Goal: Task Accomplishment & Management: Manage account settings

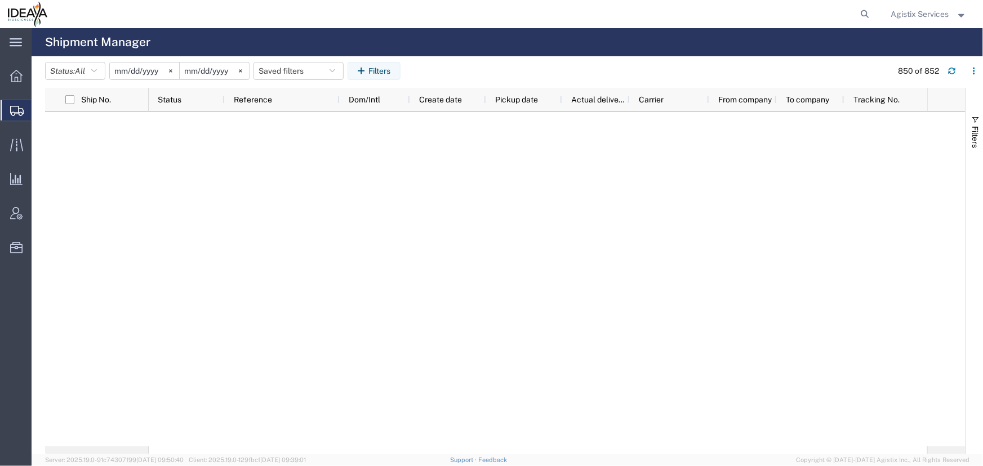
scroll to position [18848, 0]
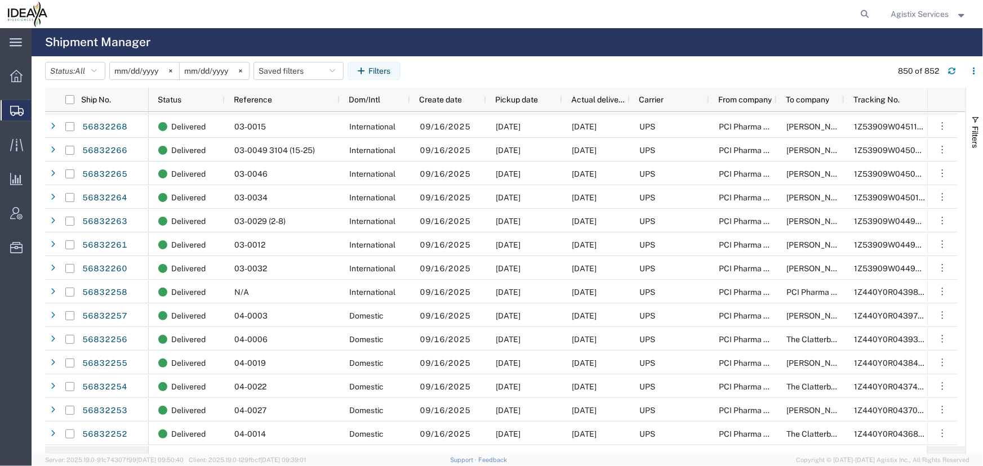
click at [913, 14] on span "Agistix Services" at bounding box center [920, 14] width 58 height 12
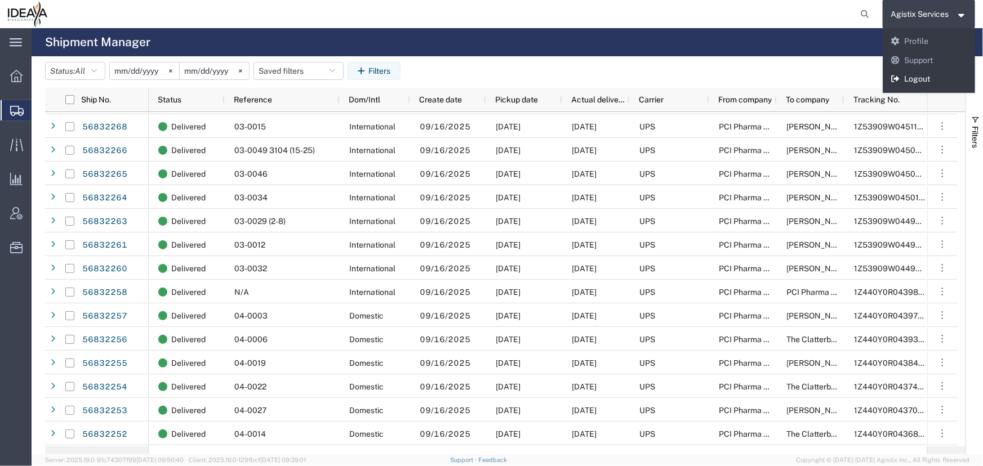
click at [908, 79] on link "Logout" at bounding box center [928, 79] width 93 height 19
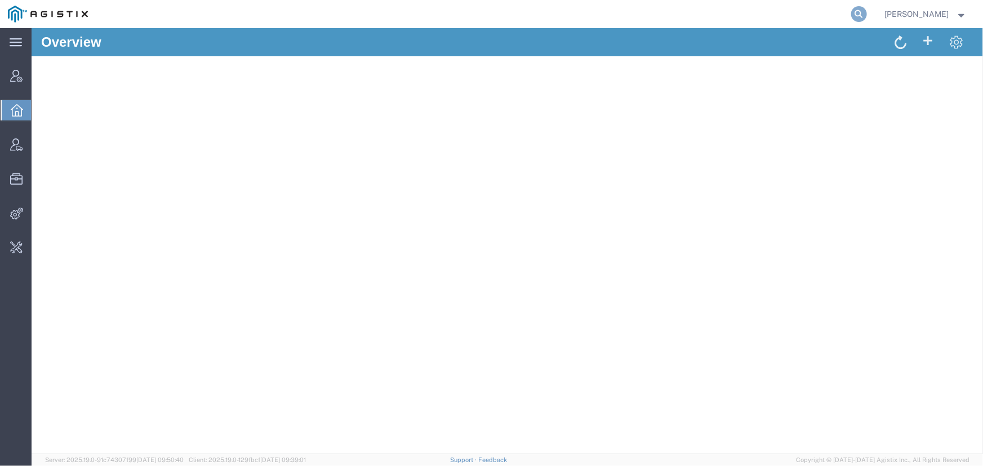
click at [858, 11] on icon at bounding box center [859, 14] width 16 height 16
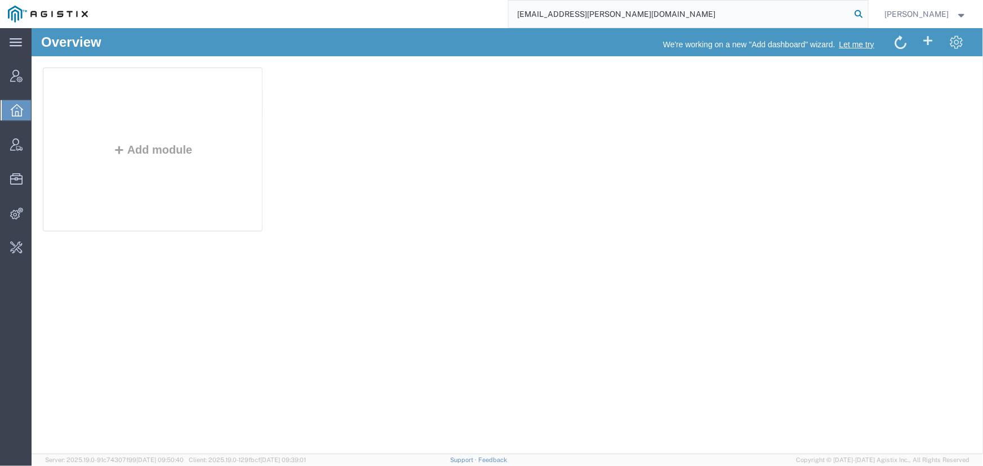
type input "offline@abbott.com"
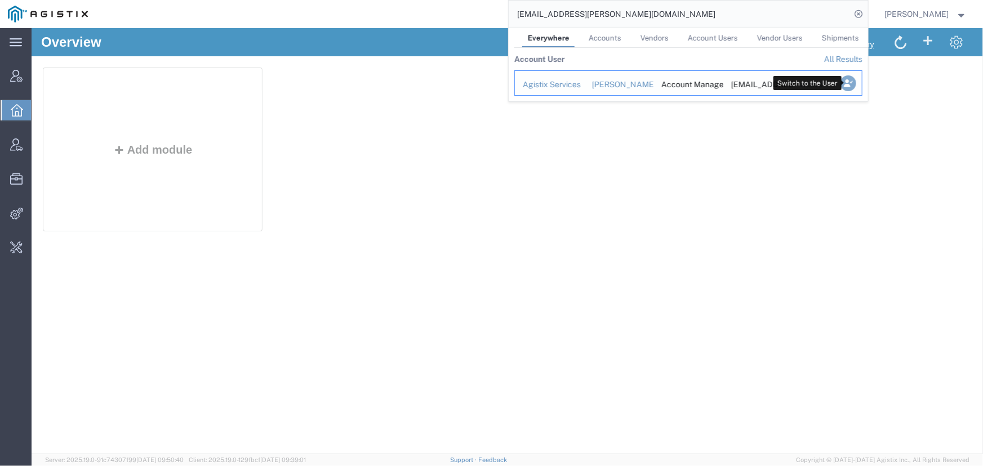
click at [851, 82] on icon "Search Results" at bounding box center [848, 83] width 16 height 16
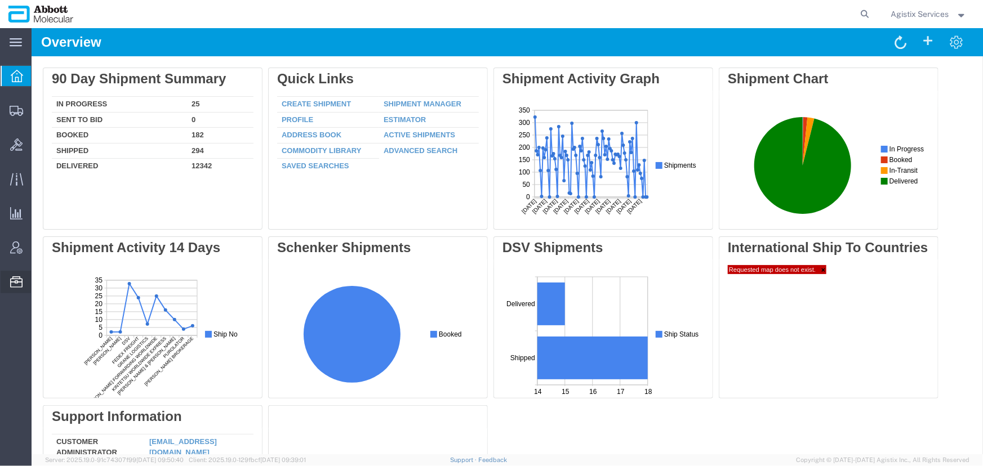
click at [0, 0] on span "Commodity Library" at bounding box center [0, 0] width 0 height 0
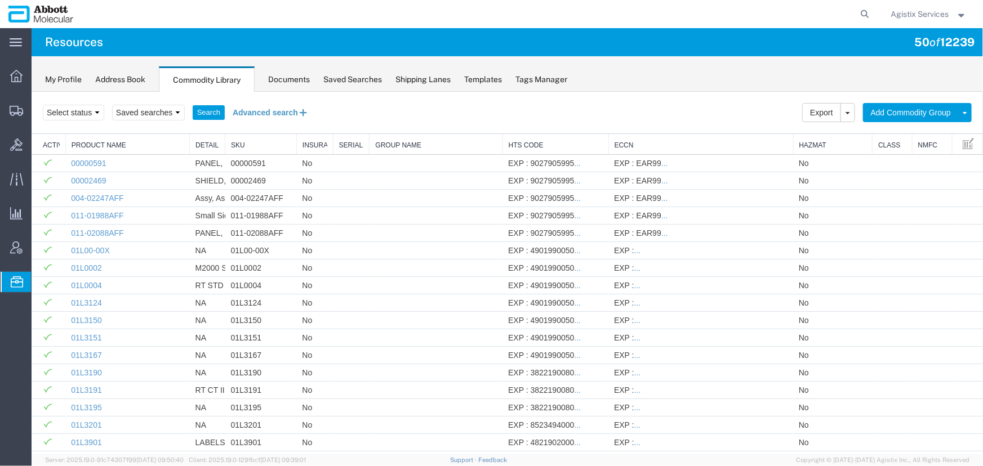
click at [264, 112] on button "Advanced search" at bounding box center [270, 111] width 92 height 19
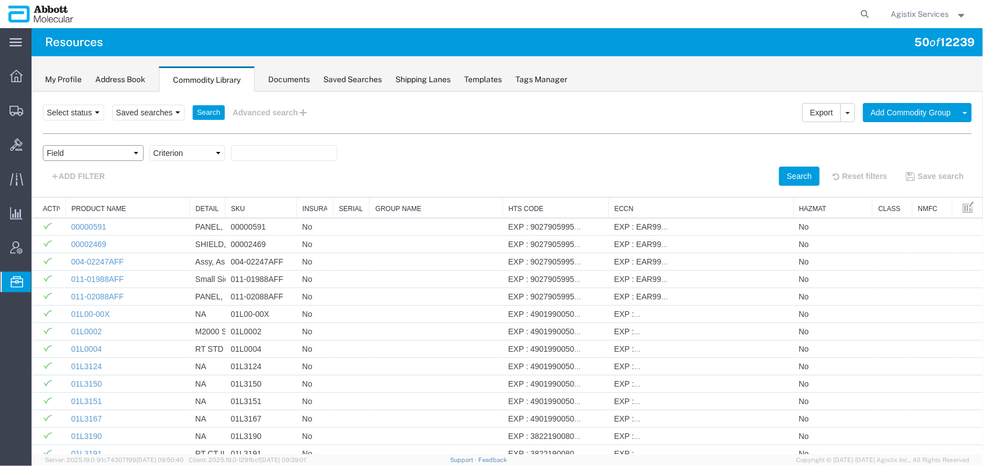
click at [99, 152] on select "Field Class Commodity Category Commodity Group Commodity Quantity Commodity Val…" at bounding box center [92, 153] width 101 height 16
select select "productName"
click at [42, 145] on select "Field Class Commodity Category Commodity Group Commodity Quantity Commodity Val…" at bounding box center [92, 153] width 101 height 16
click at [171, 151] on select "Criterion contains does not contain is is blank is not blank starts with" at bounding box center [187, 153] width 76 height 16
select select "contains"
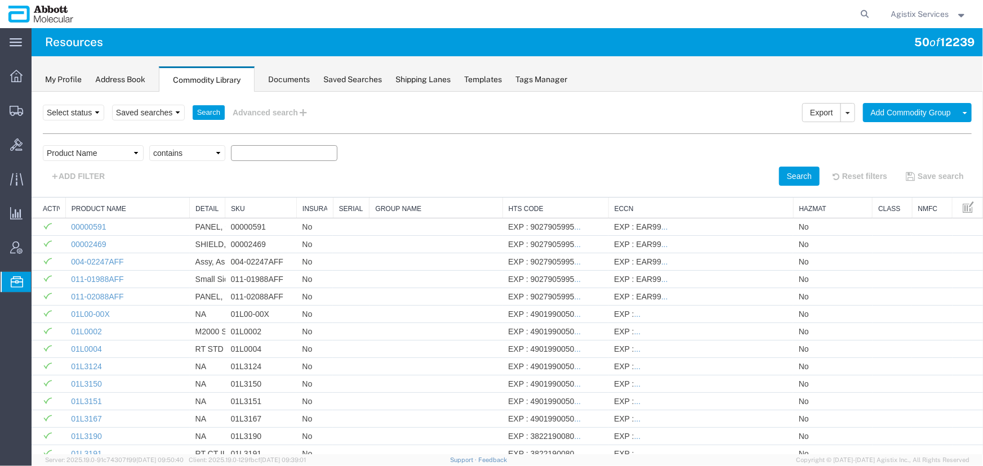
click at [149, 145] on select "Criterion contains does not contain is is blank is not blank starts with" at bounding box center [187, 153] width 76 height 16
paste input "06K1224"
type input "06K1224"
click at [778, 172] on button "Search" at bounding box center [798, 175] width 41 height 19
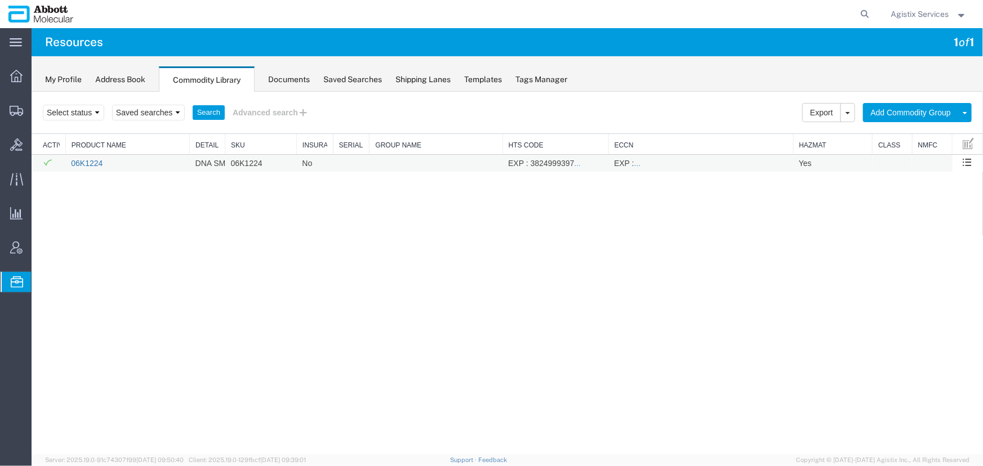
click at [81, 163] on link "06K1224" at bounding box center [86, 162] width 32 height 9
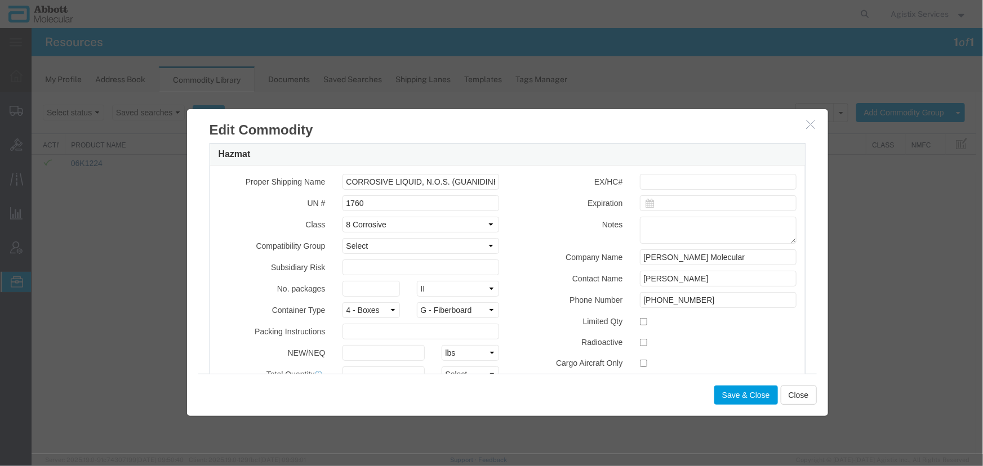
scroll to position [405, 0]
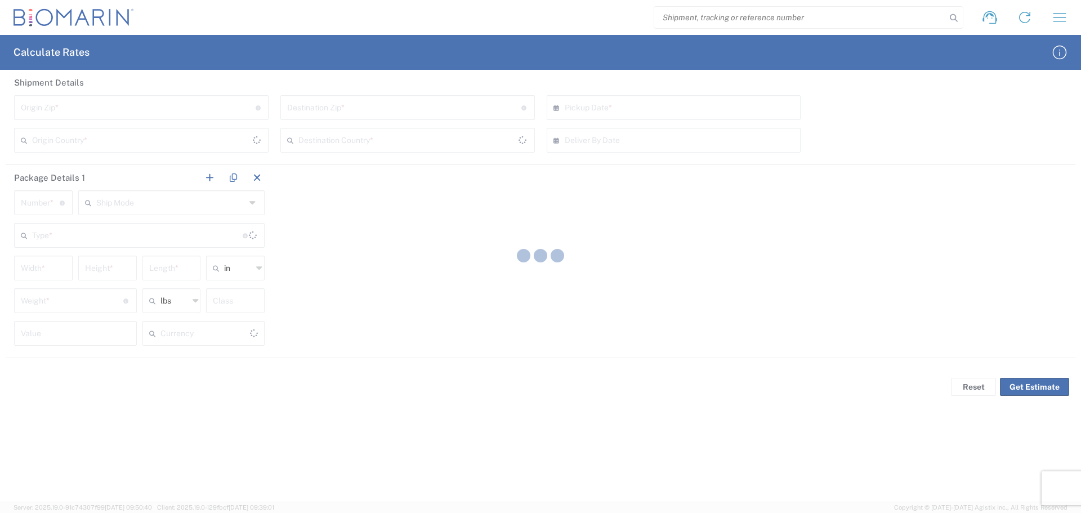
type input "[GEOGRAPHIC_DATA]"
type input "US Dollar"
type input "[GEOGRAPHIC_DATA]"
type input "US Dollar"
type input "[GEOGRAPHIC_DATA]"
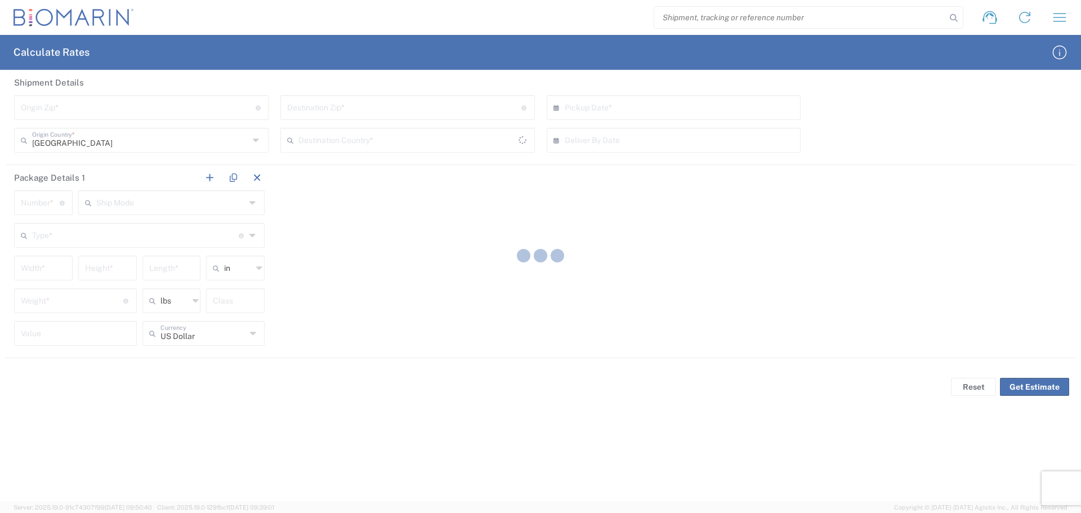
type input "[GEOGRAPHIC_DATA]"
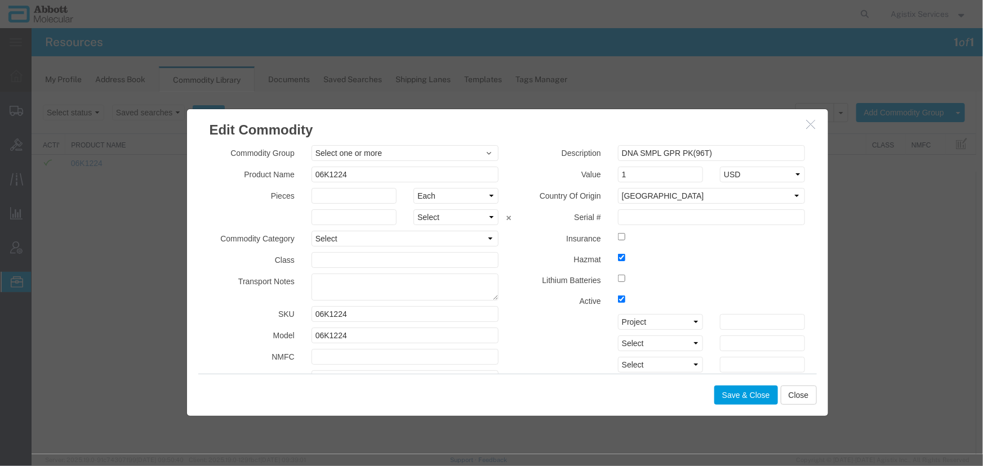
scroll to position [405, 0]
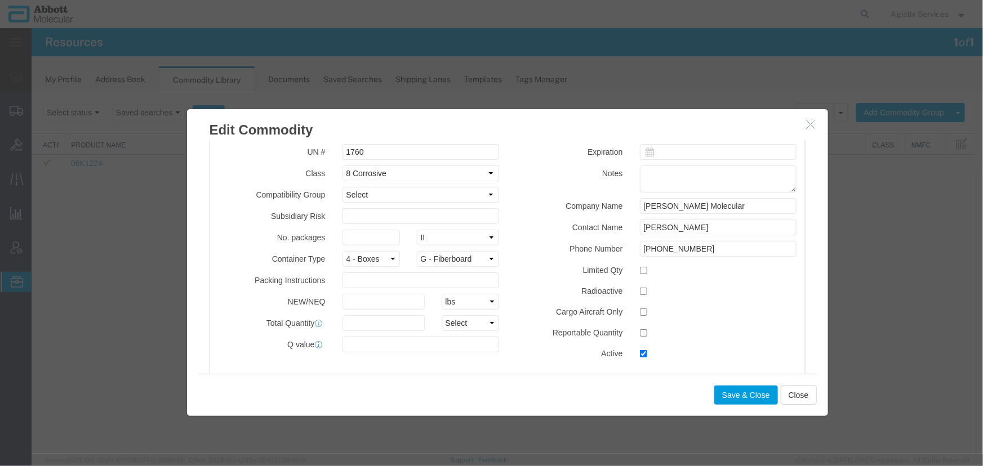
click at [806, 126] on icon "button" at bounding box center [810, 124] width 9 height 10
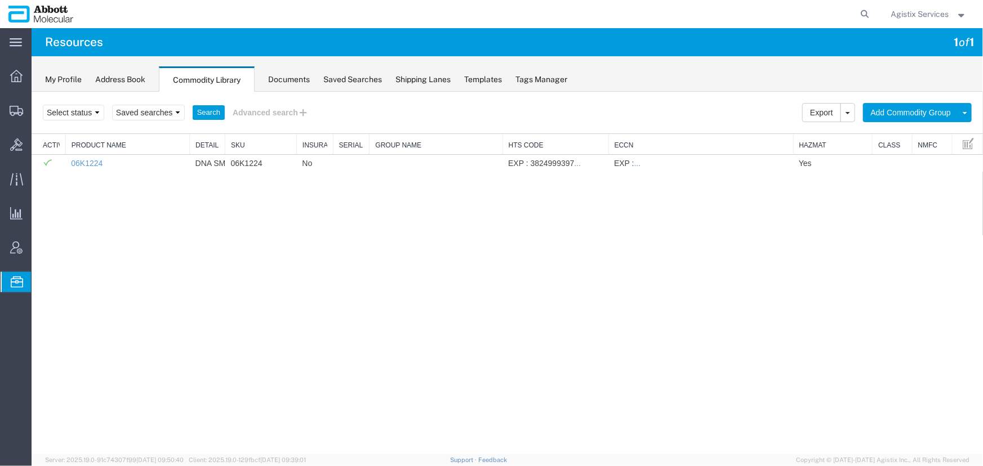
click at [918, 19] on span "Agistix Services" at bounding box center [920, 14] width 58 height 12
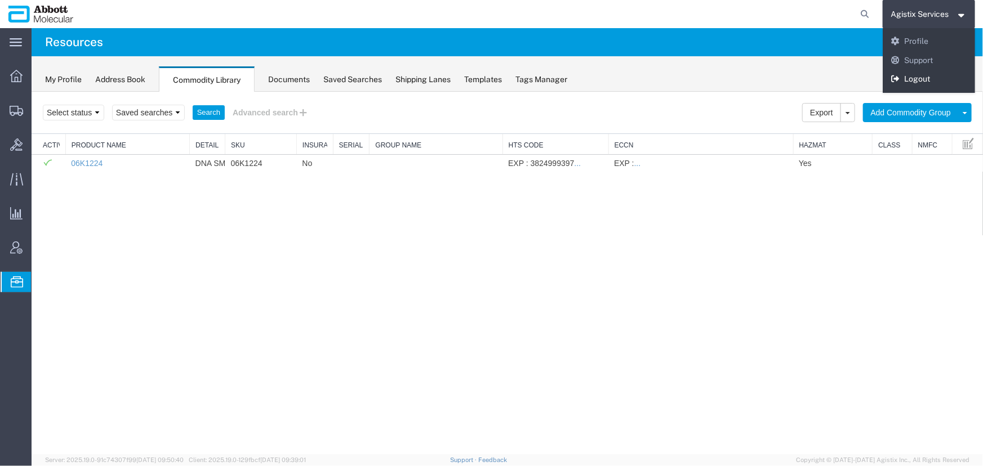
click at [915, 77] on link "Logout" at bounding box center [928, 79] width 93 height 19
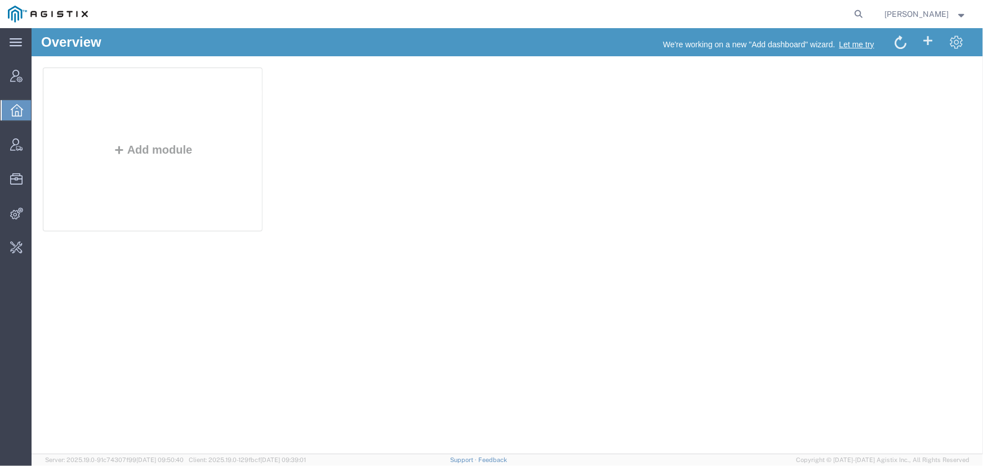
click at [889, 11] on span "[PERSON_NAME]" at bounding box center [917, 14] width 64 height 12
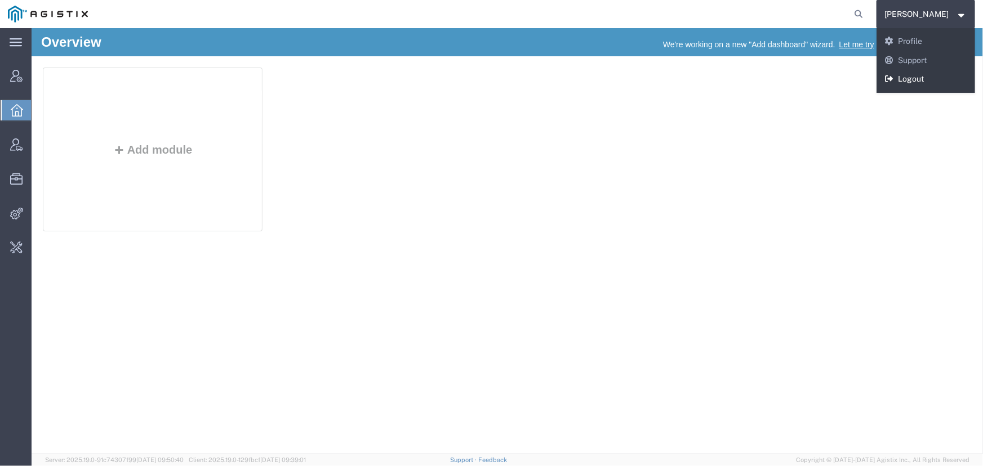
click at [910, 74] on link "Logout" at bounding box center [925, 79] width 99 height 19
